Goal: Use online tool/utility: Utilize a website feature to perform a specific function

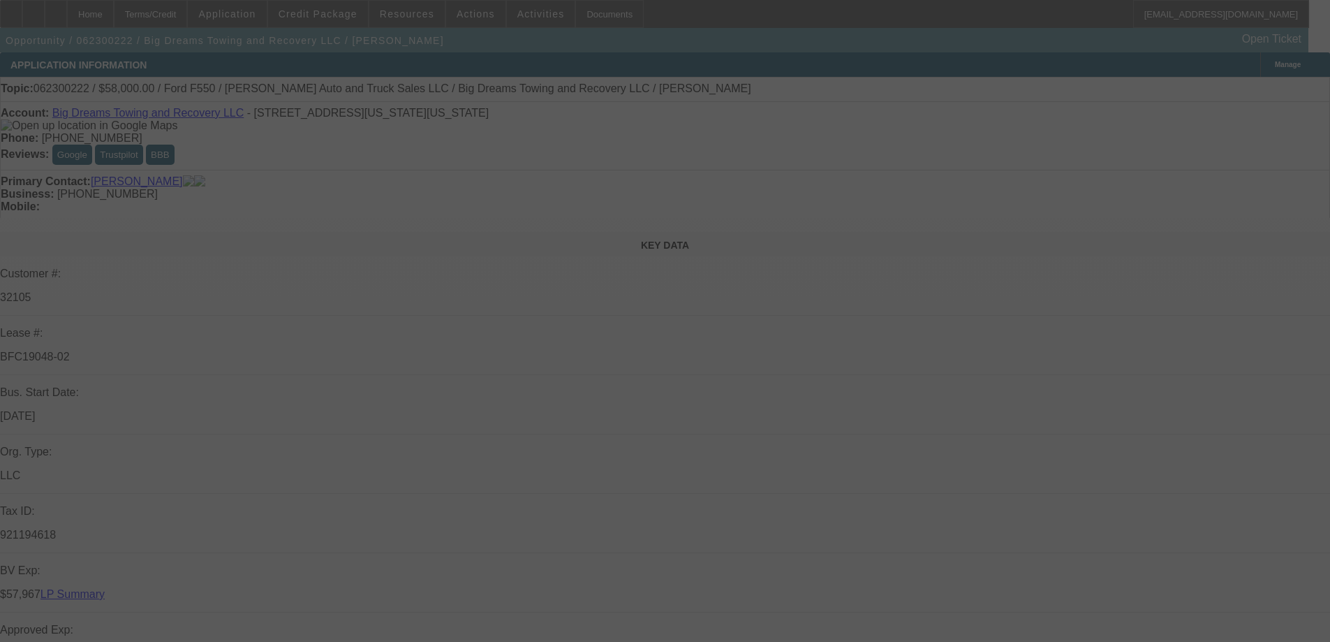
select select "0"
select select "2"
select select "0.1"
select select "4"
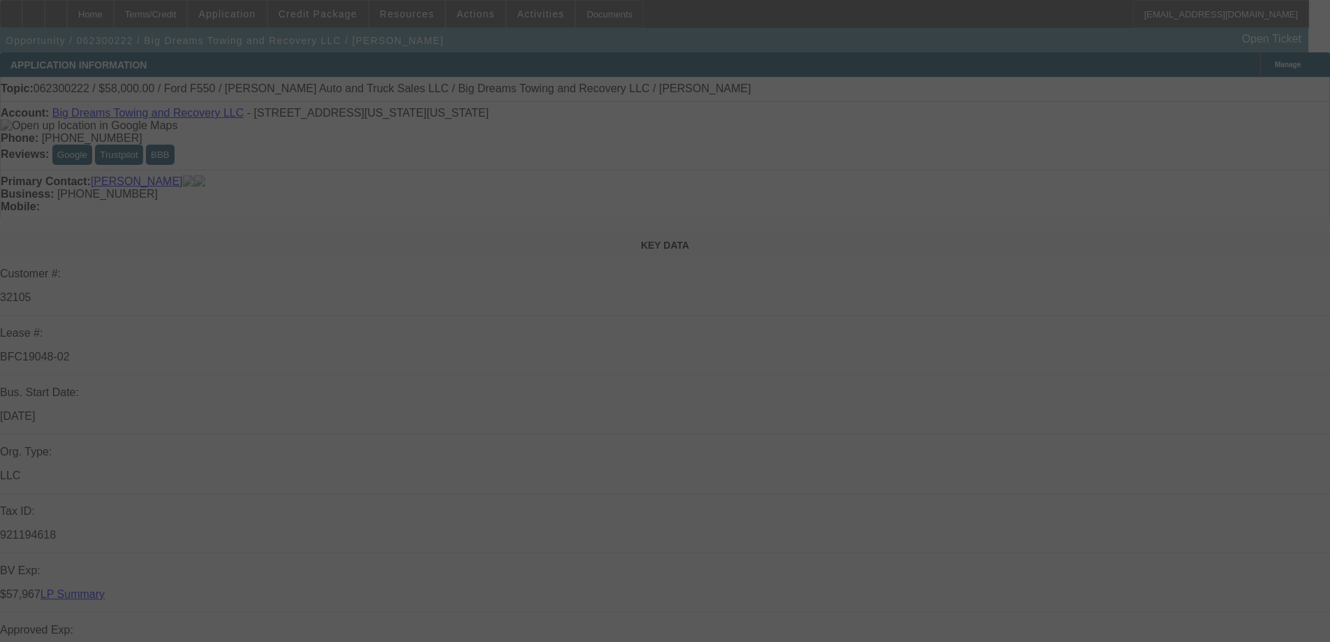
select select "0"
select select "2"
select select "0.1"
select select "4"
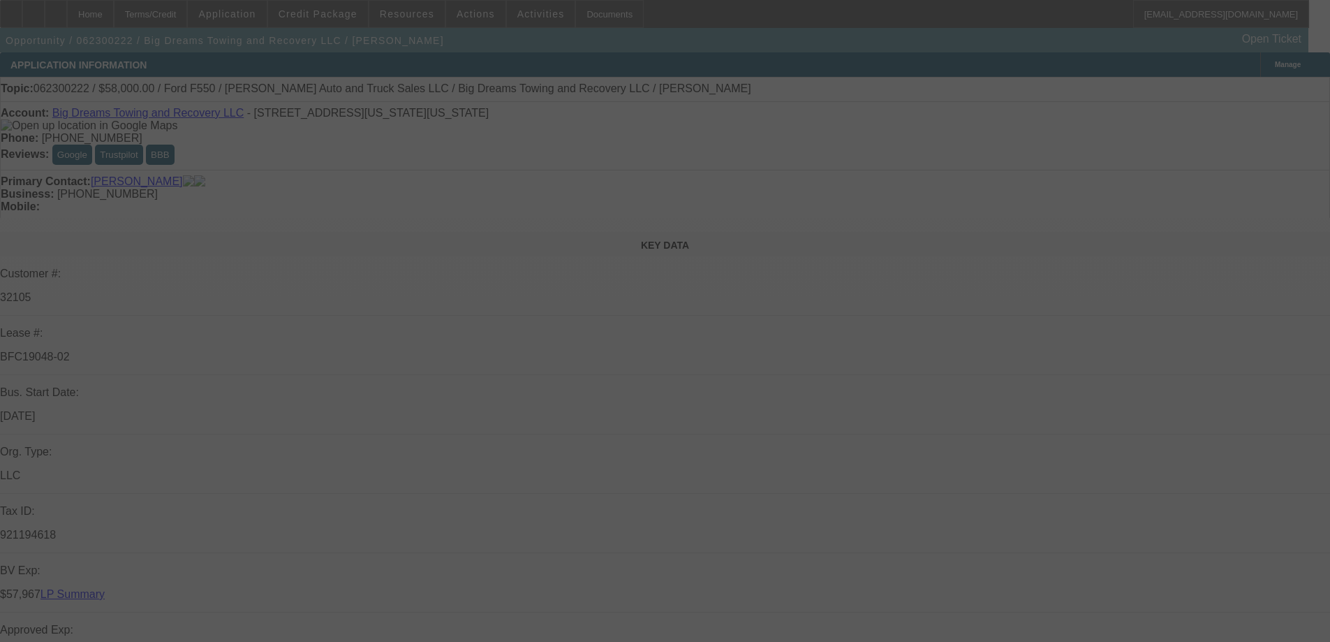
select select "0"
select select "2"
select select "0.1"
select select "4"
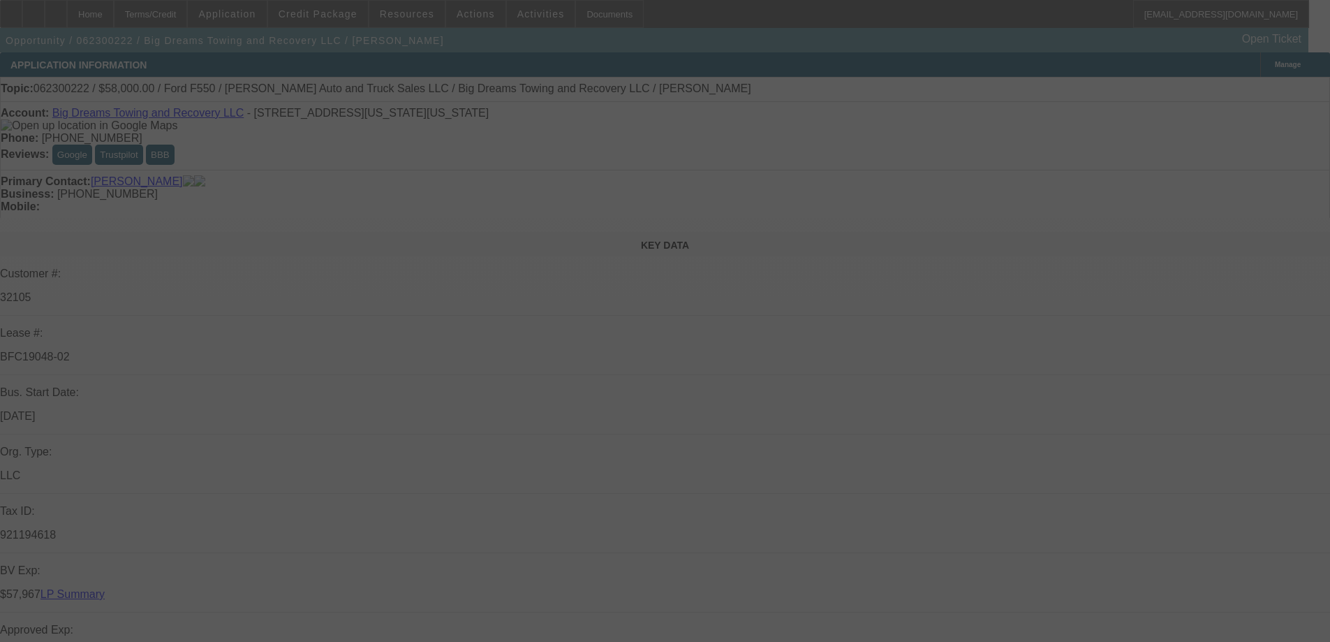
select select "0"
select select "2"
select select "0.1"
select select "4"
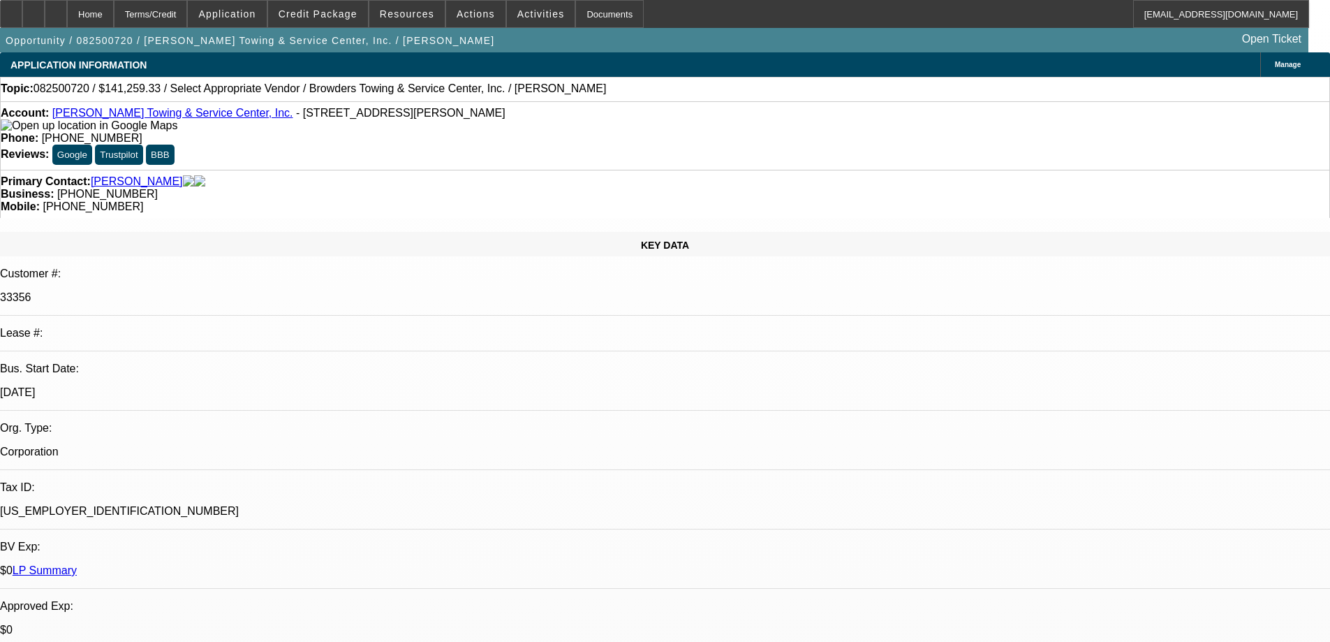
select select "0"
select select "2"
select select "0.1"
select select "4"
